Goal: Communication & Community: Participate in discussion

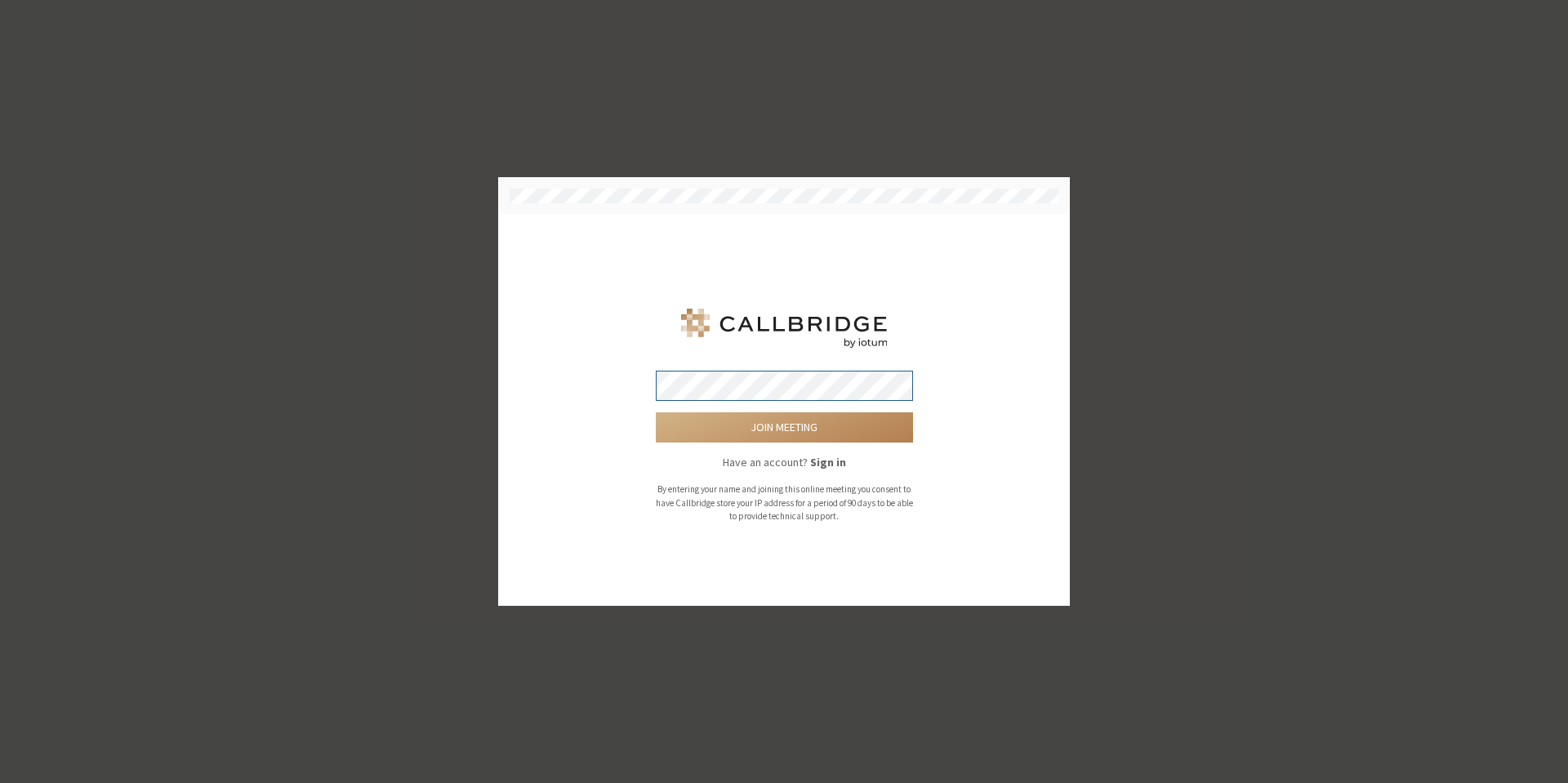
click at [655, 413] on button "Join meeting" at bounding box center [784, 427] width 257 height 30
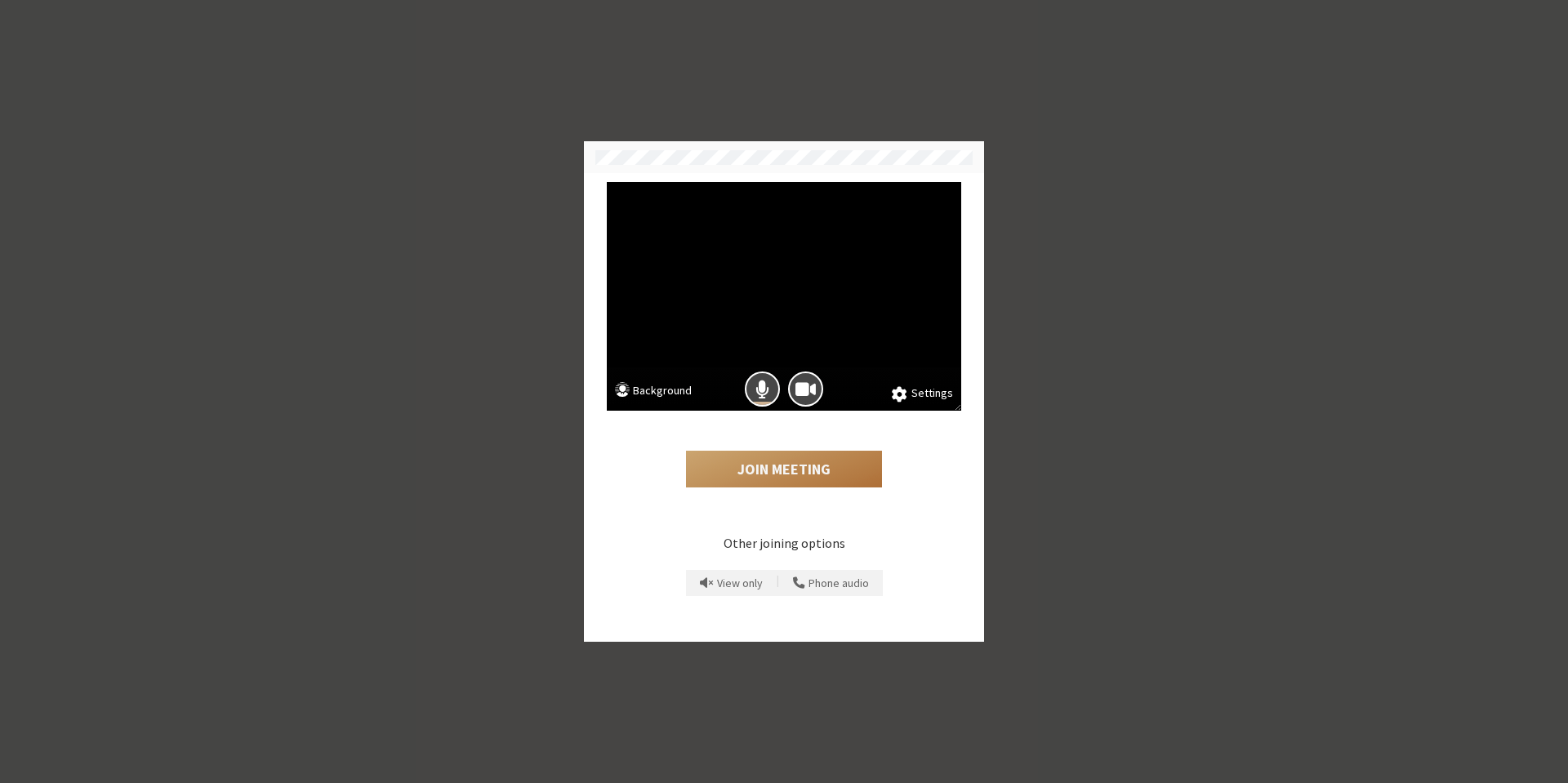
click at [730, 462] on button "Join Meeting" at bounding box center [784, 469] width 196 height 38
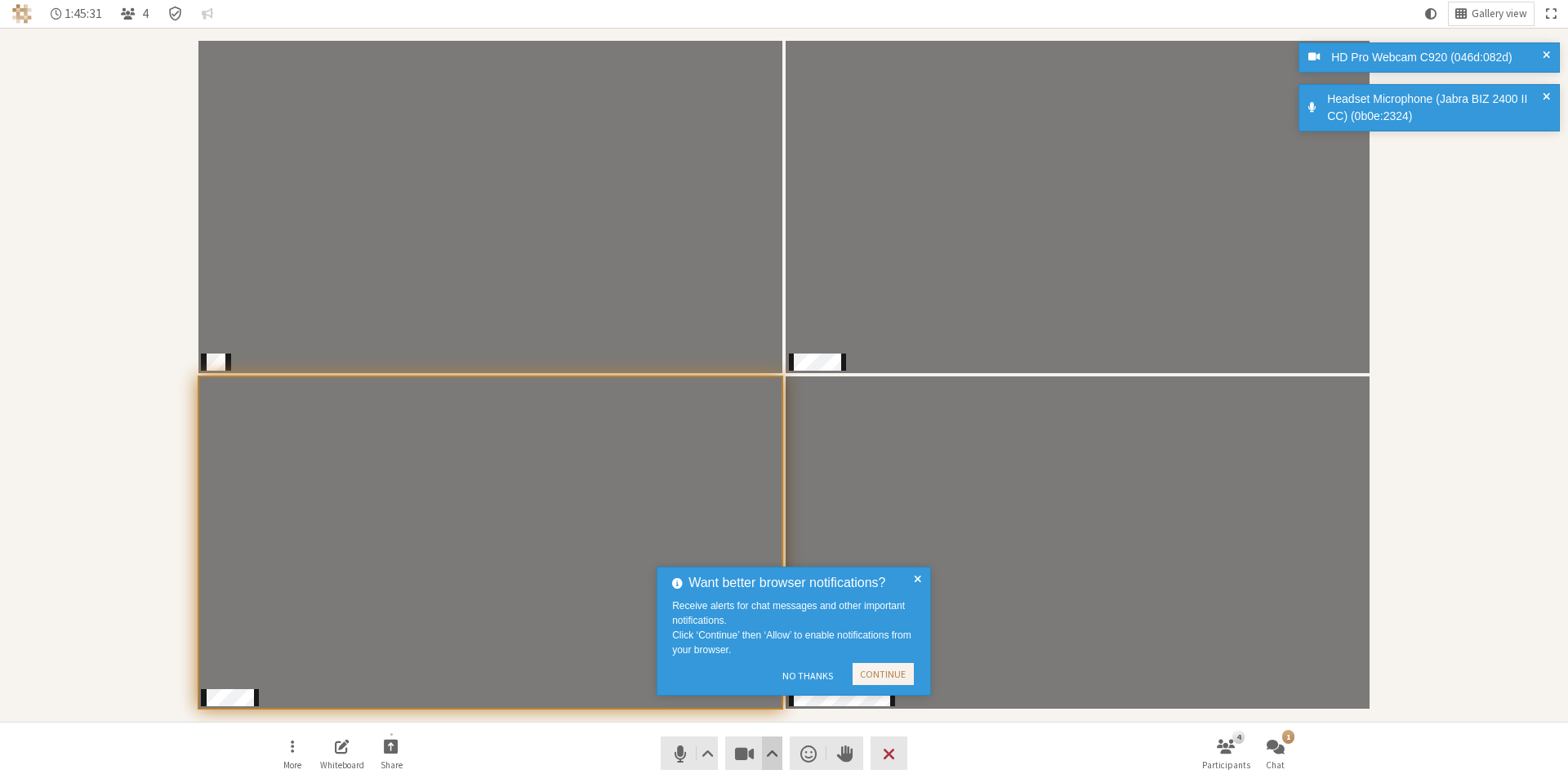
click at [772, 759] on span "Video setting" at bounding box center [772, 754] width 12 height 23
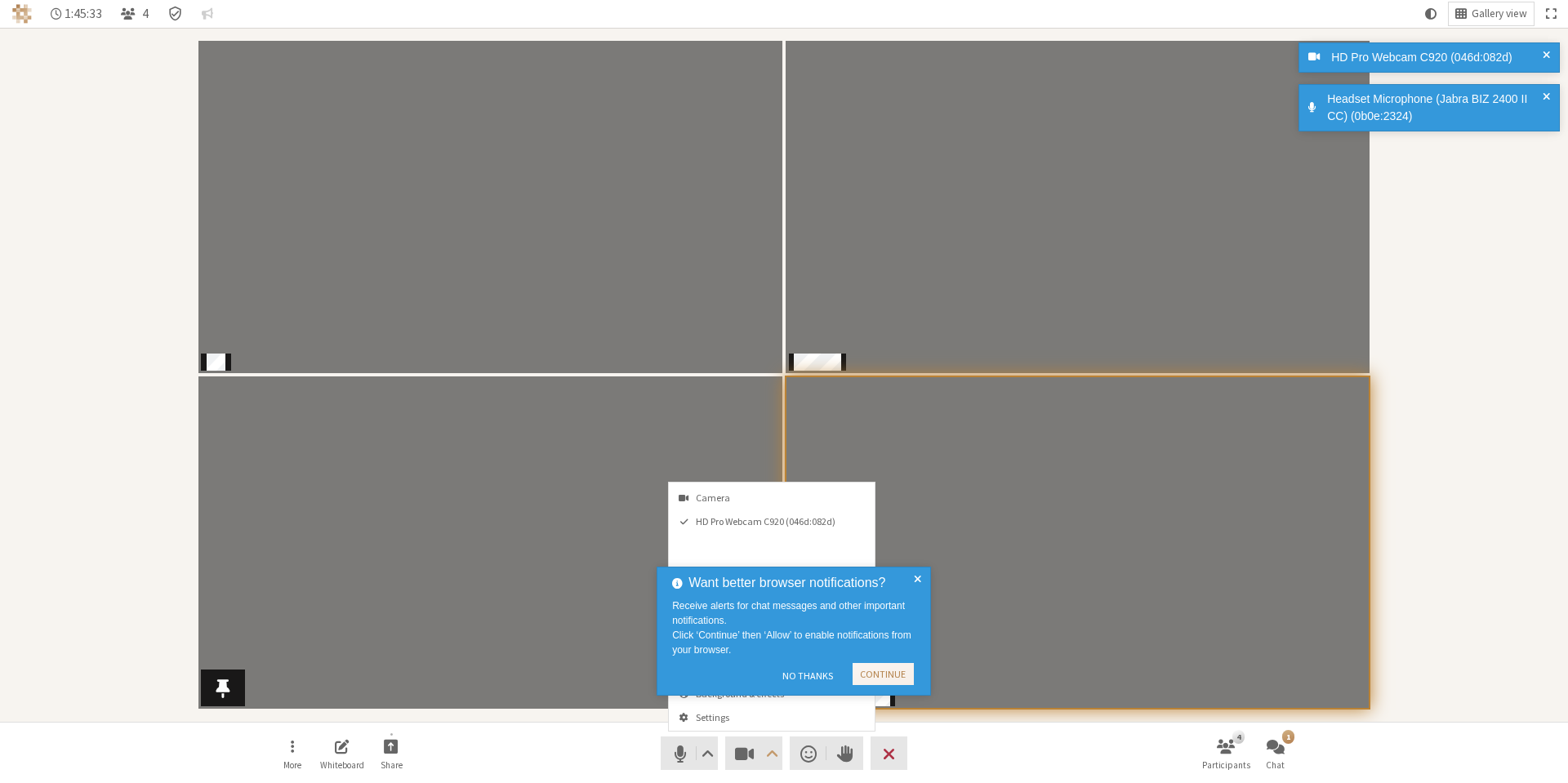
click at [630, 591] on video "Participants" at bounding box center [490, 543] width 584 height 332
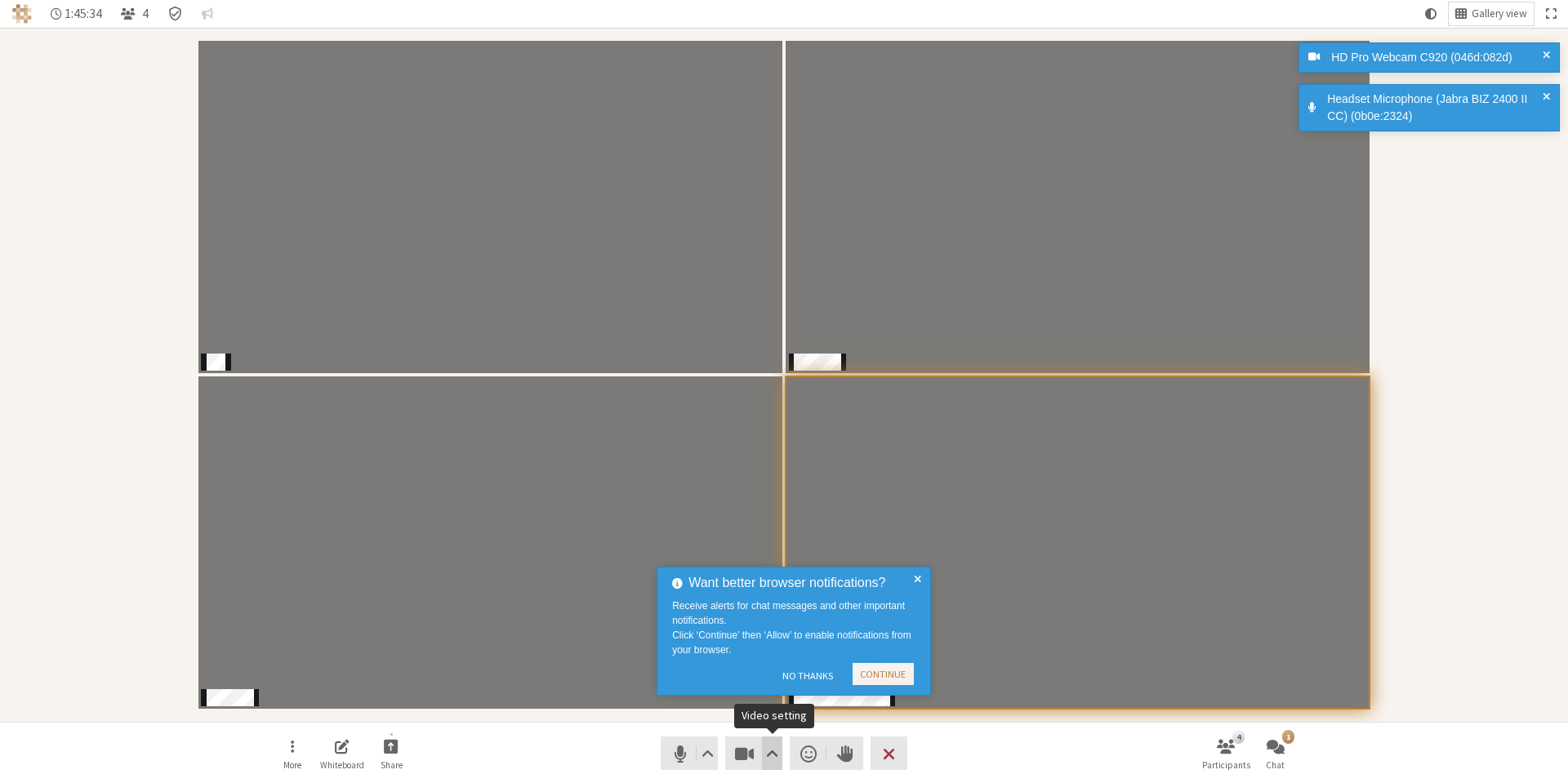
click at [773, 757] on span "Video setting" at bounding box center [772, 754] width 12 height 23
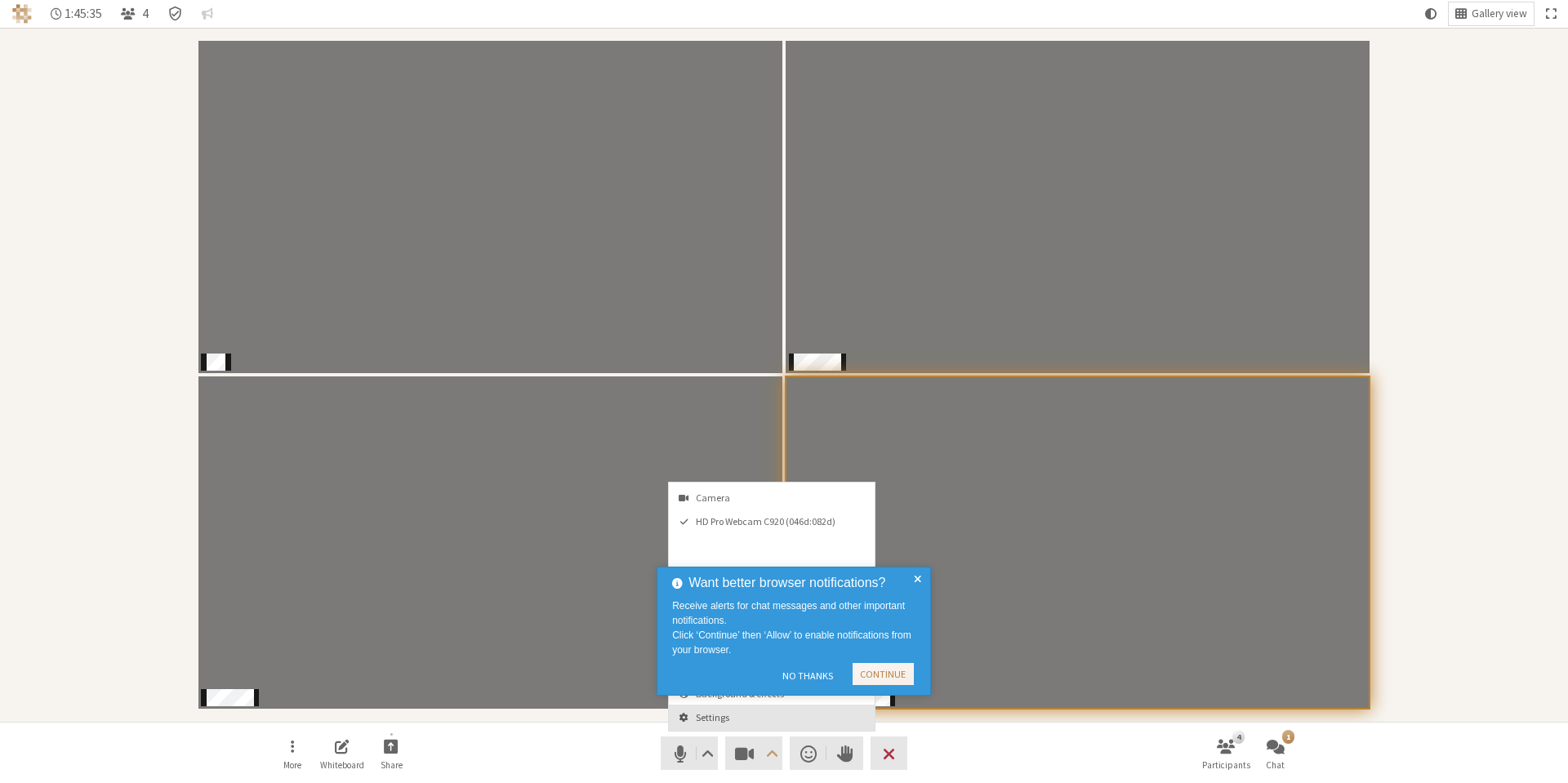
click at [730, 720] on span "Settings" at bounding box center [781, 718] width 171 height 10
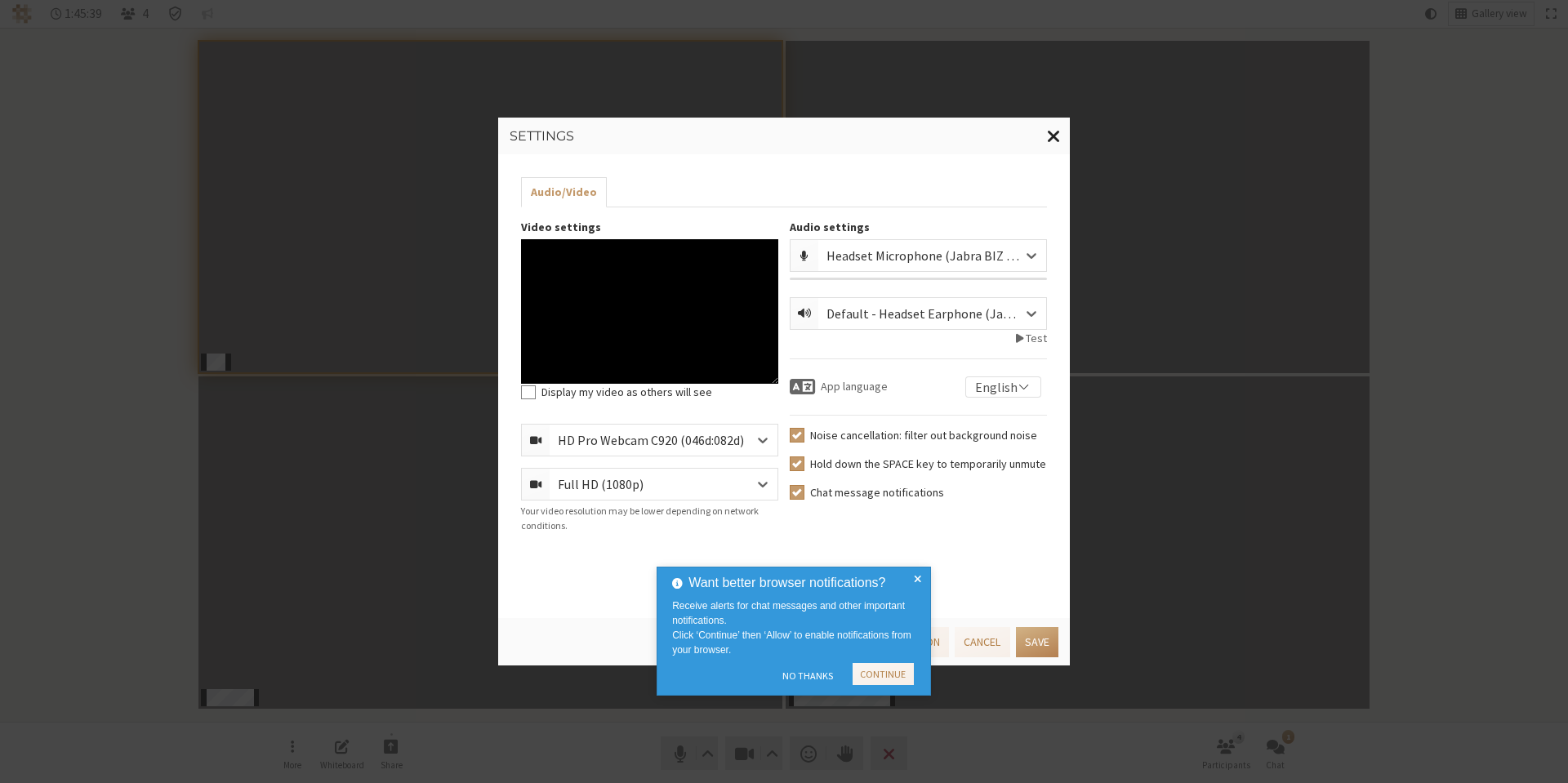
click at [1054, 127] on span "Close modal" at bounding box center [1054, 136] width 14 height 21
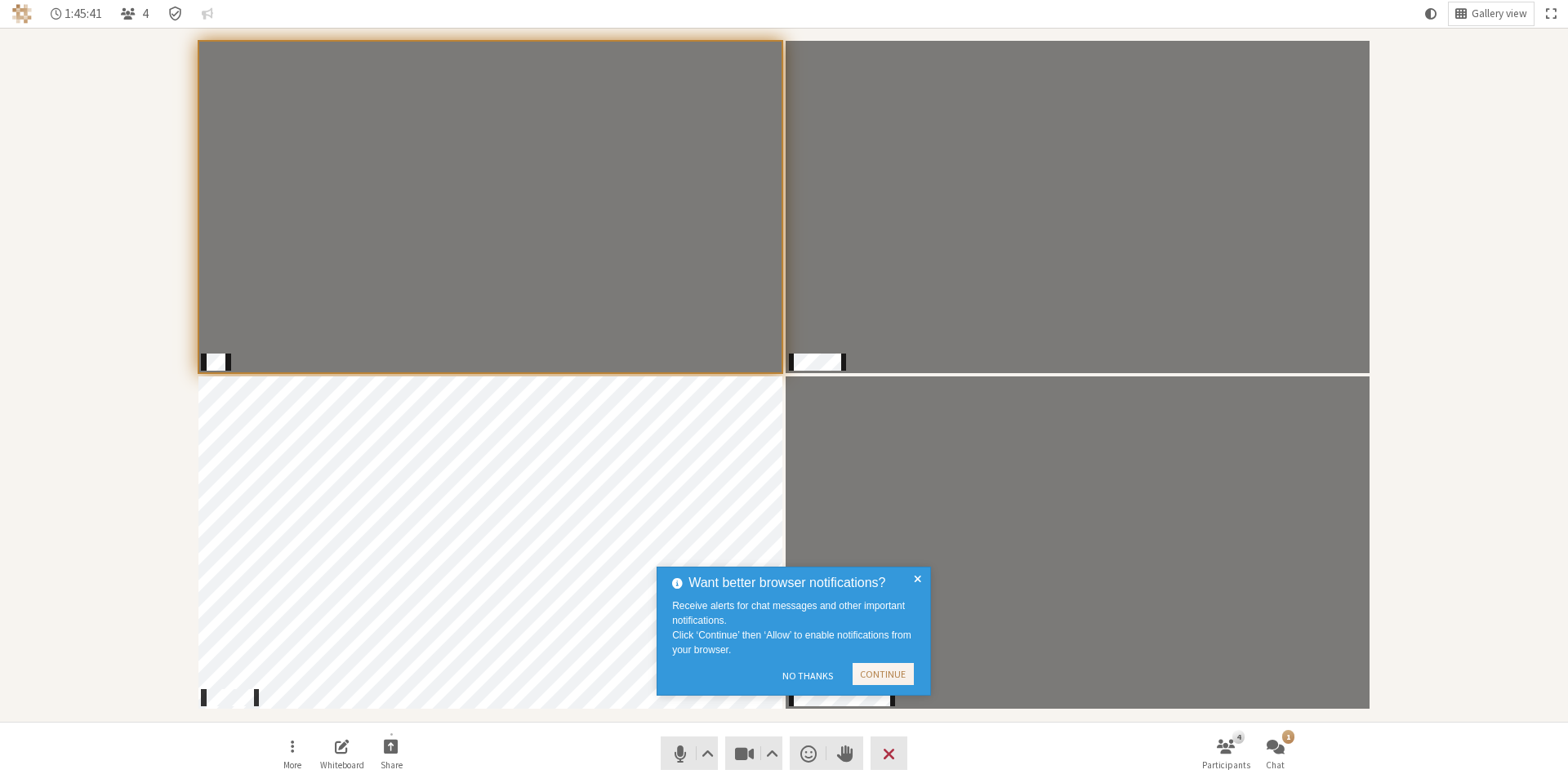
click at [914, 582] on span at bounding box center [917, 631] width 8 height 116
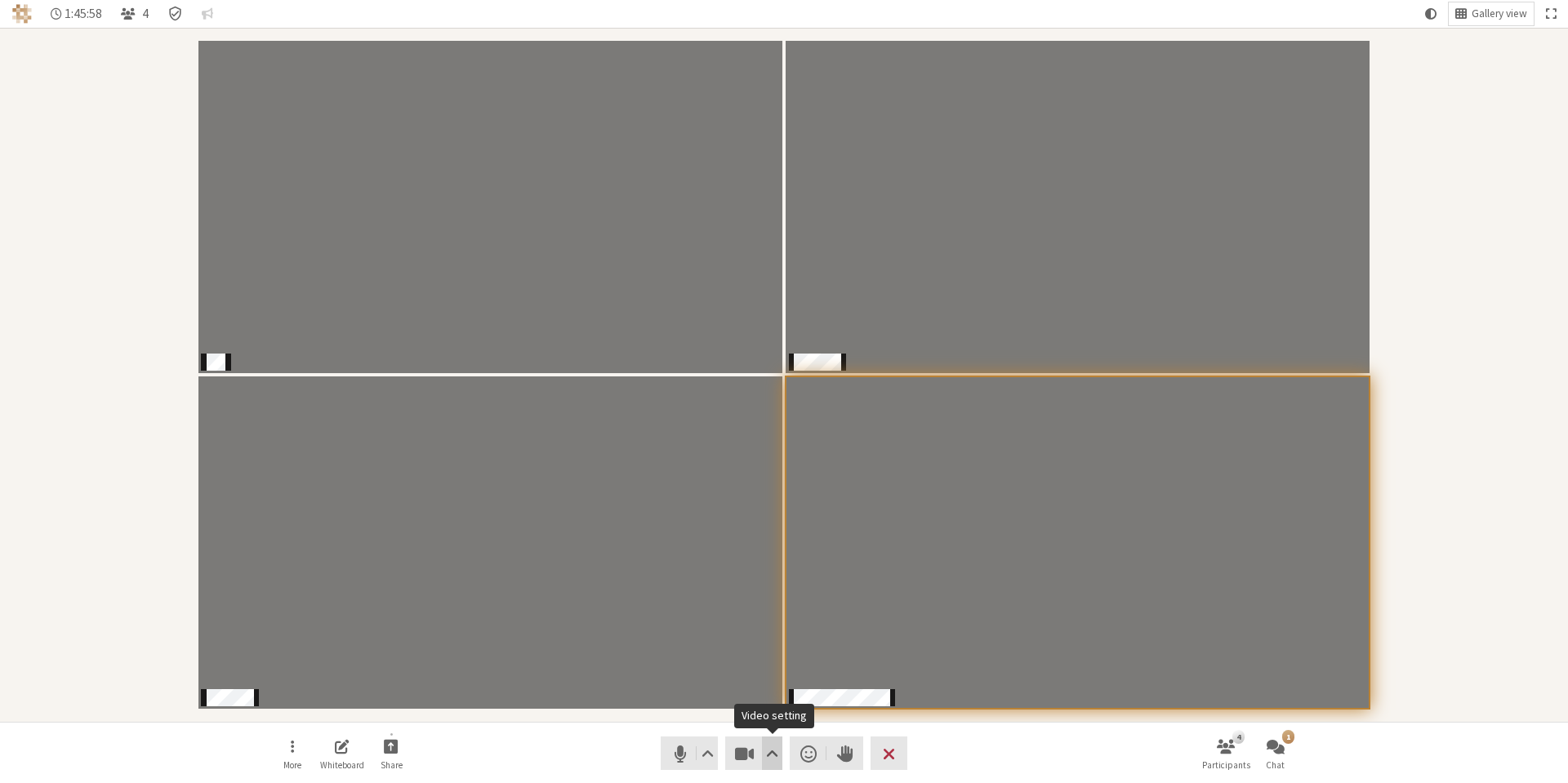
click at [773, 752] on span "Video setting" at bounding box center [772, 754] width 12 height 23
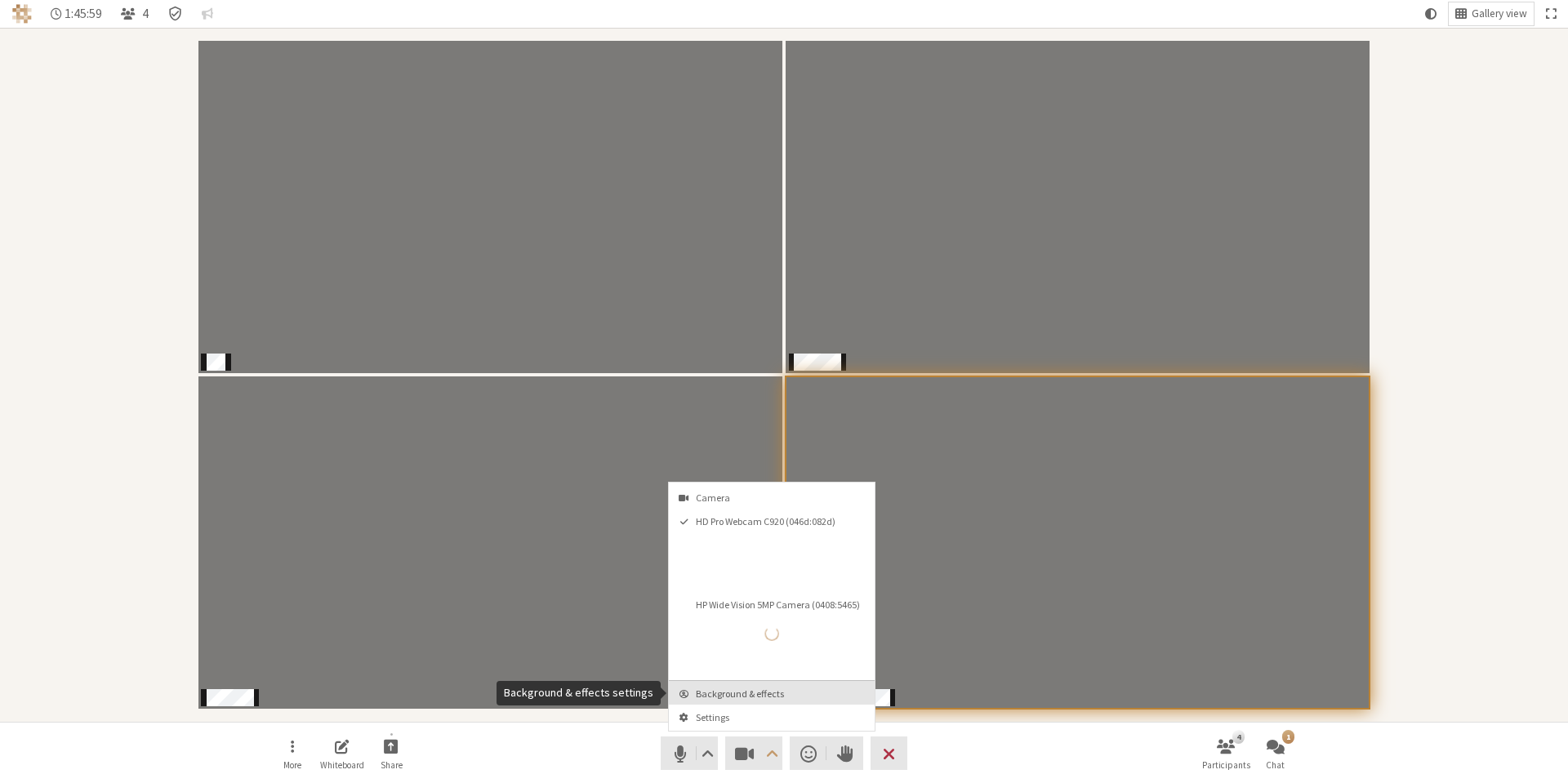
click at [729, 696] on span "Background & effects" at bounding box center [781, 693] width 171 height 10
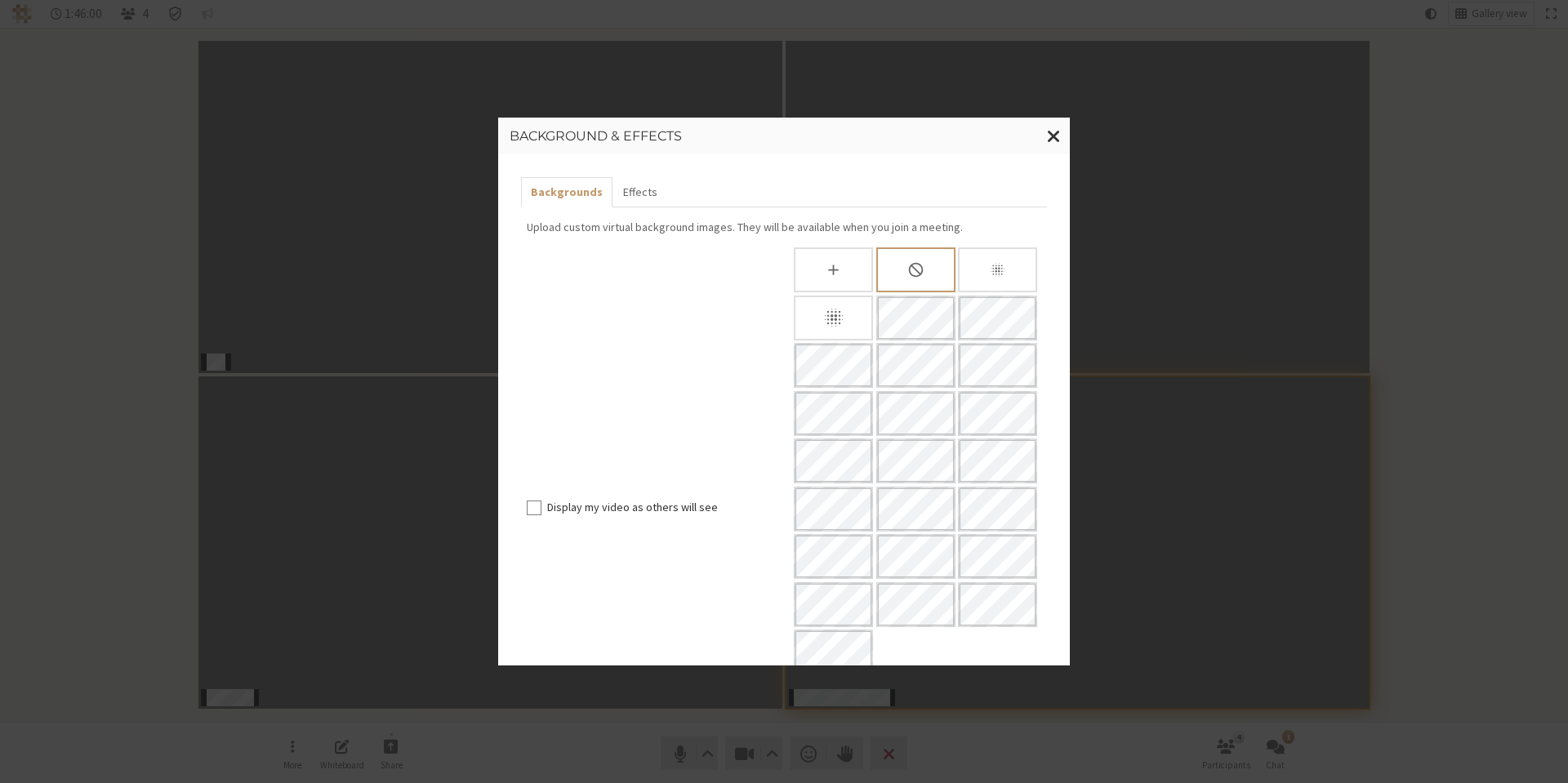
click at [807, 317] on div "Blur background" at bounding box center [834, 318] width 79 height 45
click at [1048, 132] on span "Close modal" at bounding box center [1054, 136] width 14 height 21
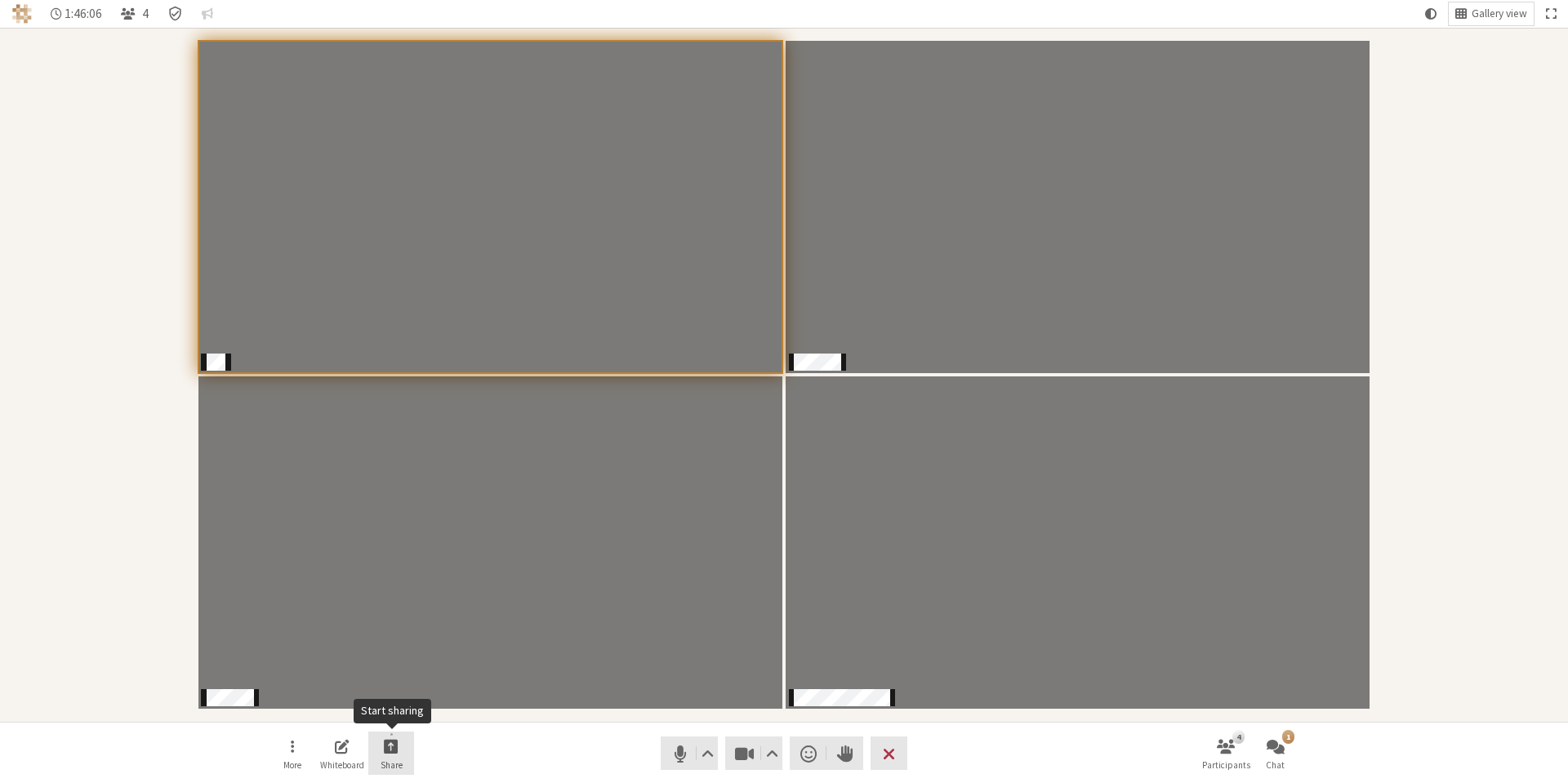
click at [387, 751] on span "Start sharing" at bounding box center [391, 746] width 15 height 19
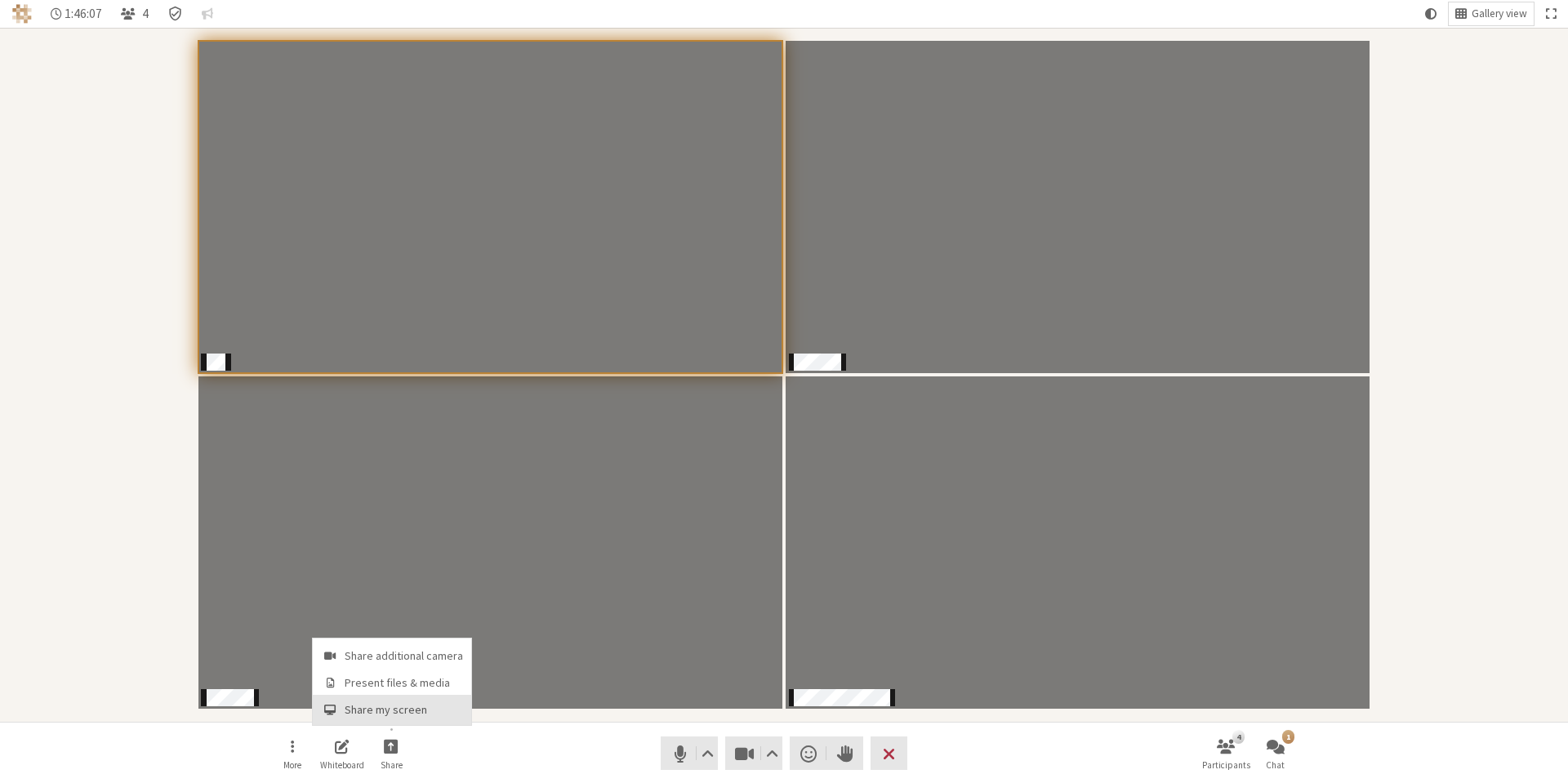
click at [398, 718] on button "Share my screen" at bounding box center [392, 710] width 158 height 29
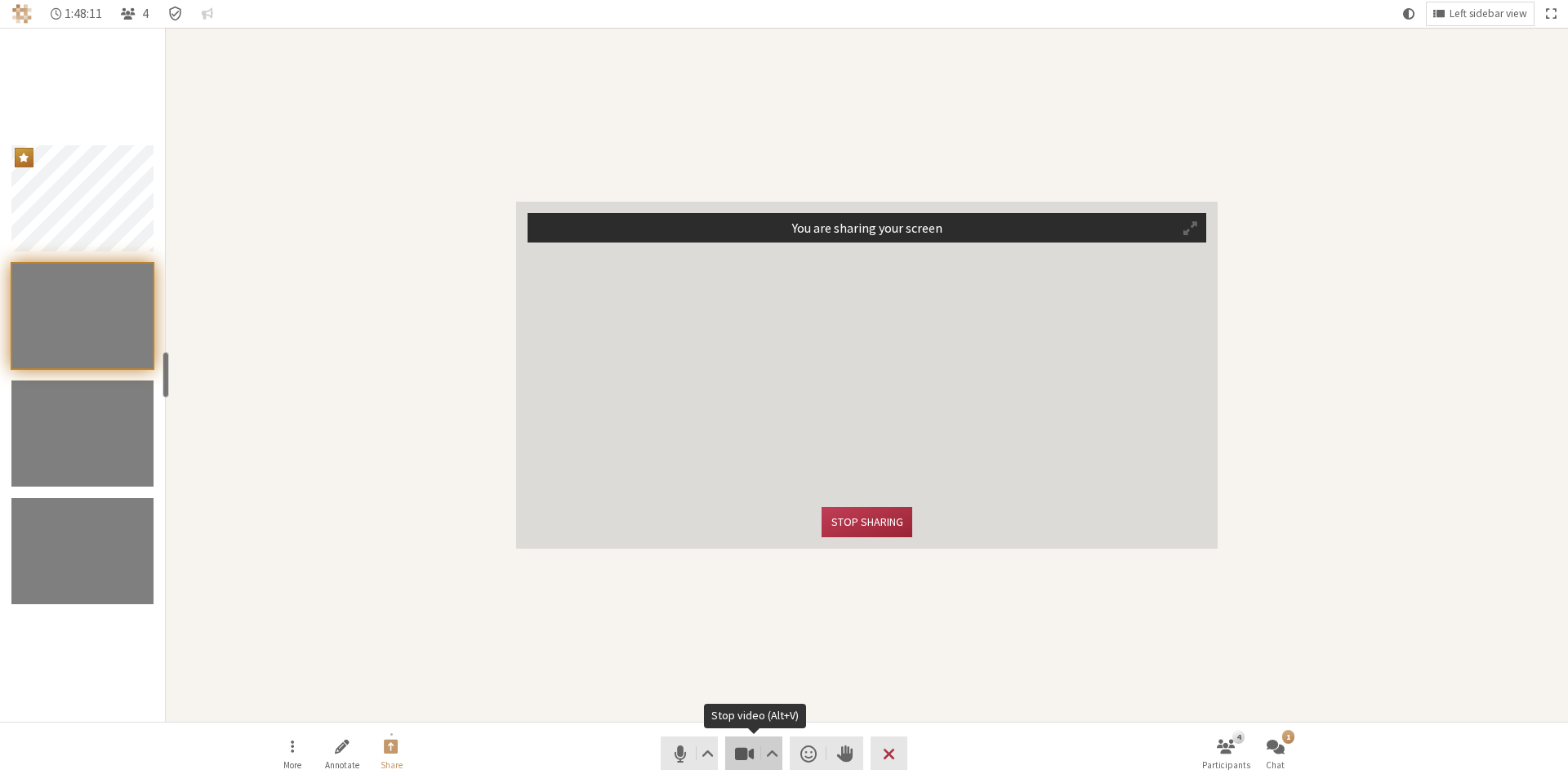
drag, startPoint x: 733, startPoint y: 751, endPoint x: 755, endPoint y: 749, distance: 22.1
click at [733, 751] on span "Stop video (Alt+V)" at bounding box center [744, 754] width 23 height 23
